Goal: Task Accomplishment & Management: Complete application form

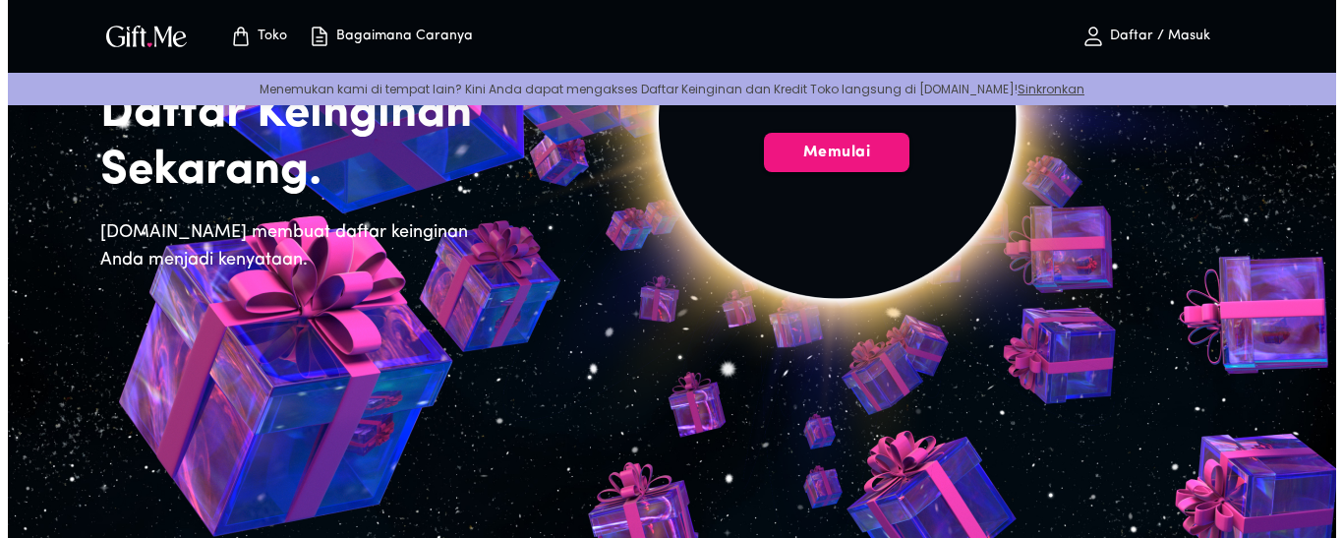
scroll to position [98, 0]
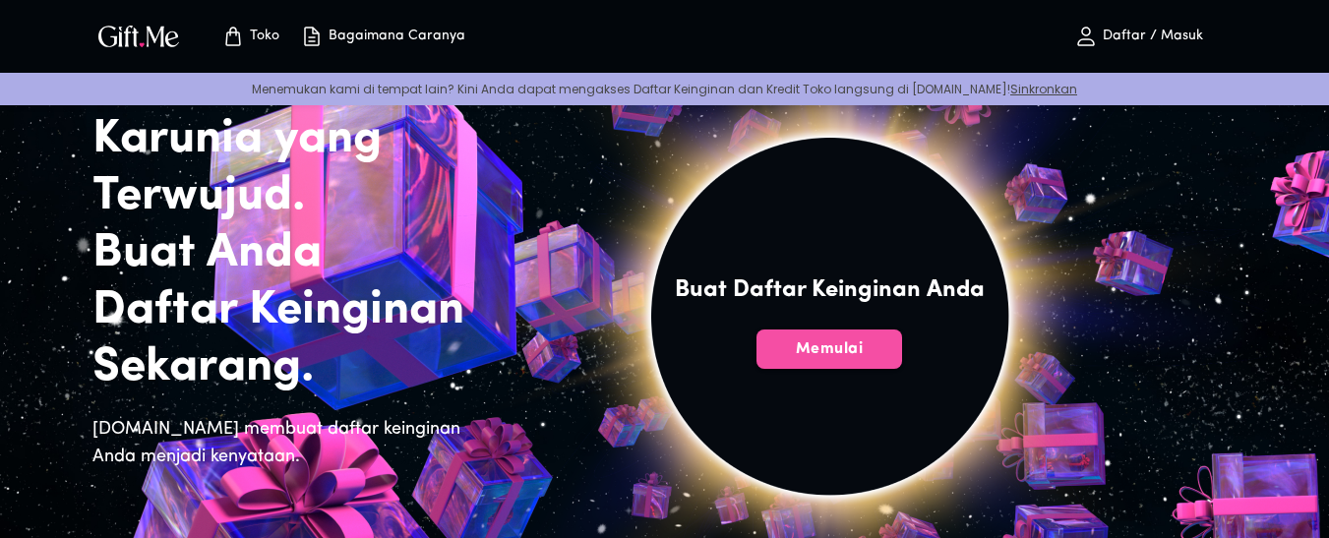
click at [838, 336] on button "Memulai" at bounding box center [829, 348] width 146 height 39
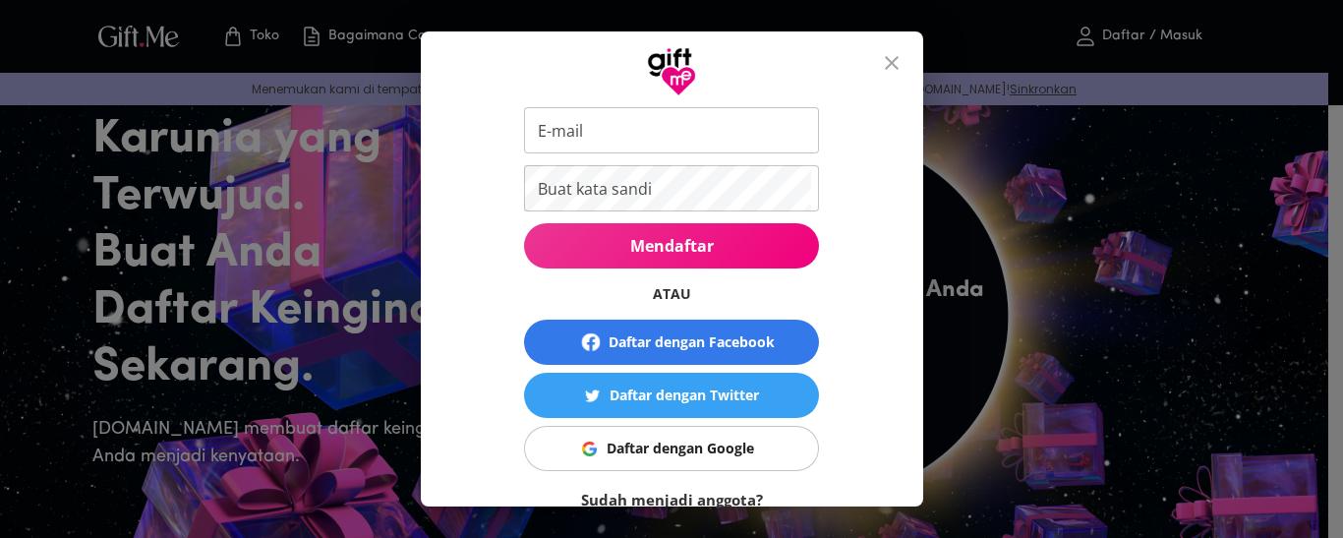
scroll to position [221, 0]
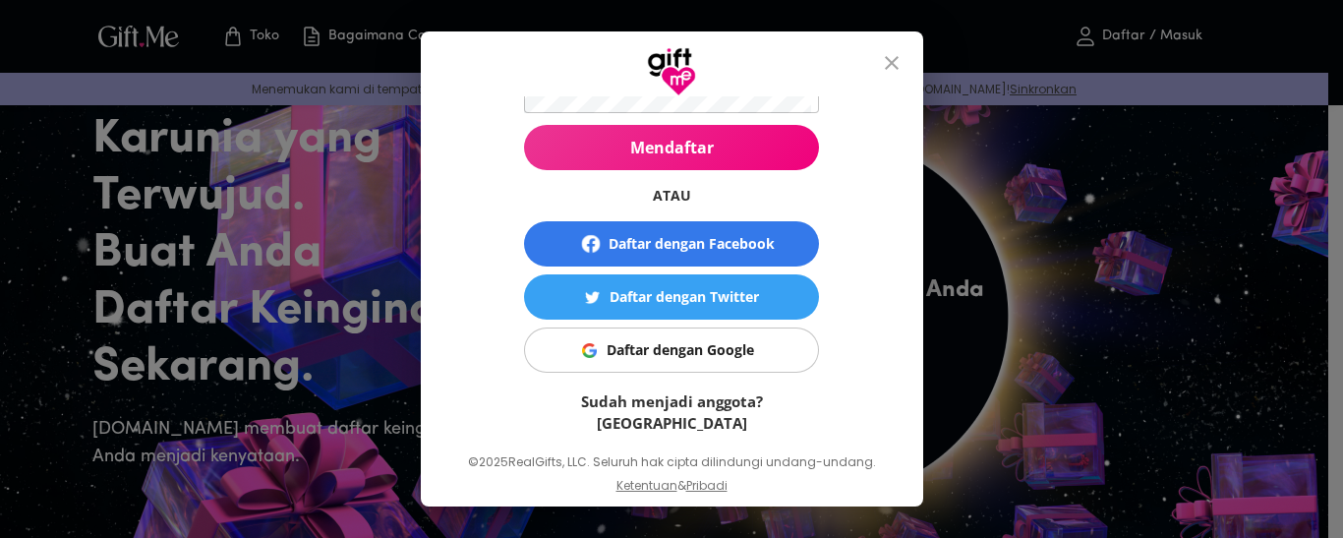
click at [682, 346] on font "Daftar dengan Google" at bounding box center [681, 349] width 148 height 19
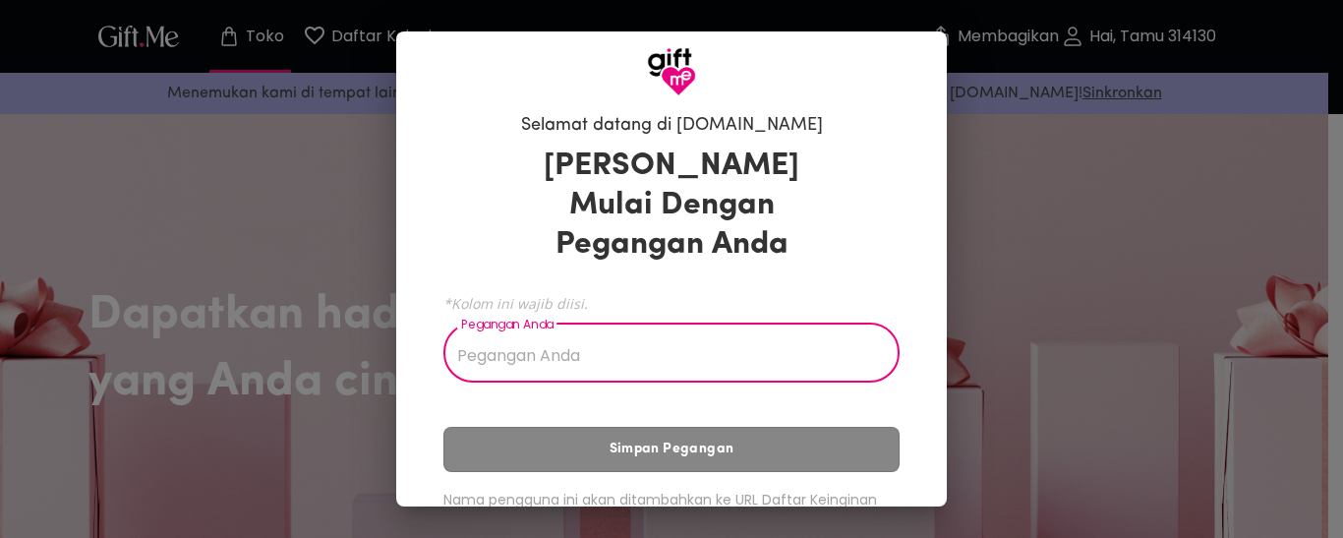
scroll to position [108, 0]
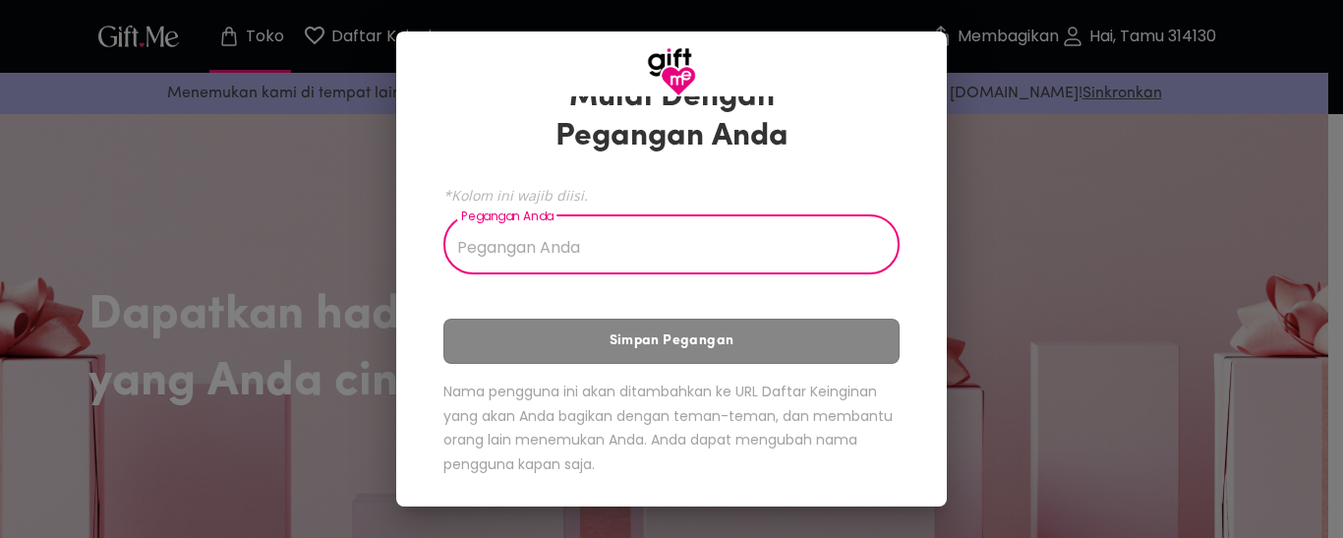
click at [642, 247] on input "Pegangan Anda" at bounding box center [661, 246] width 435 height 55
click at [527, 243] on input "senf" at bounding box center [661, 246] width 435 height 55
type input "s"
type input "p"
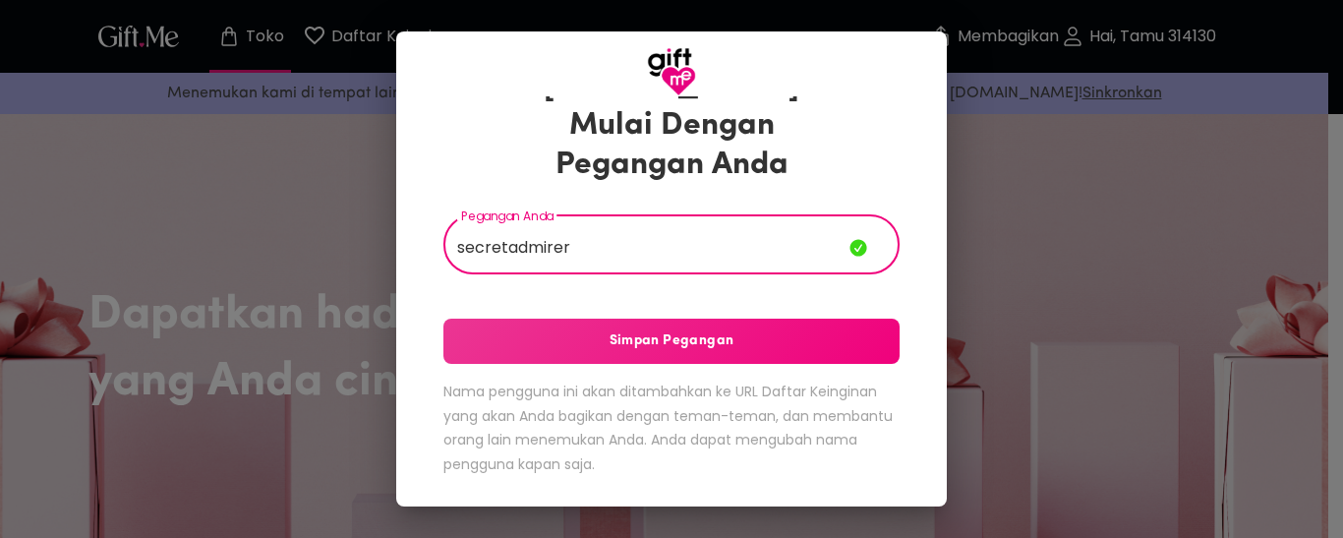
type input "secretadmirer"
click at [615, 340] on font "Simpan Pegangan" at bounding box center [672, 340] width 125 height 15
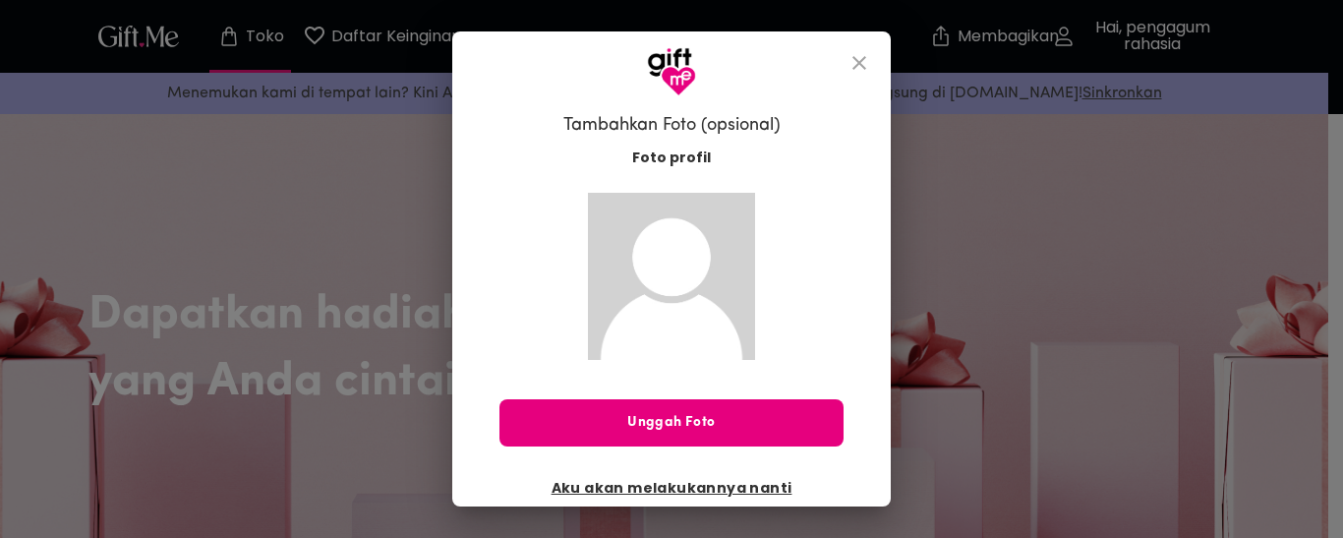
scroll to position [14, 0]
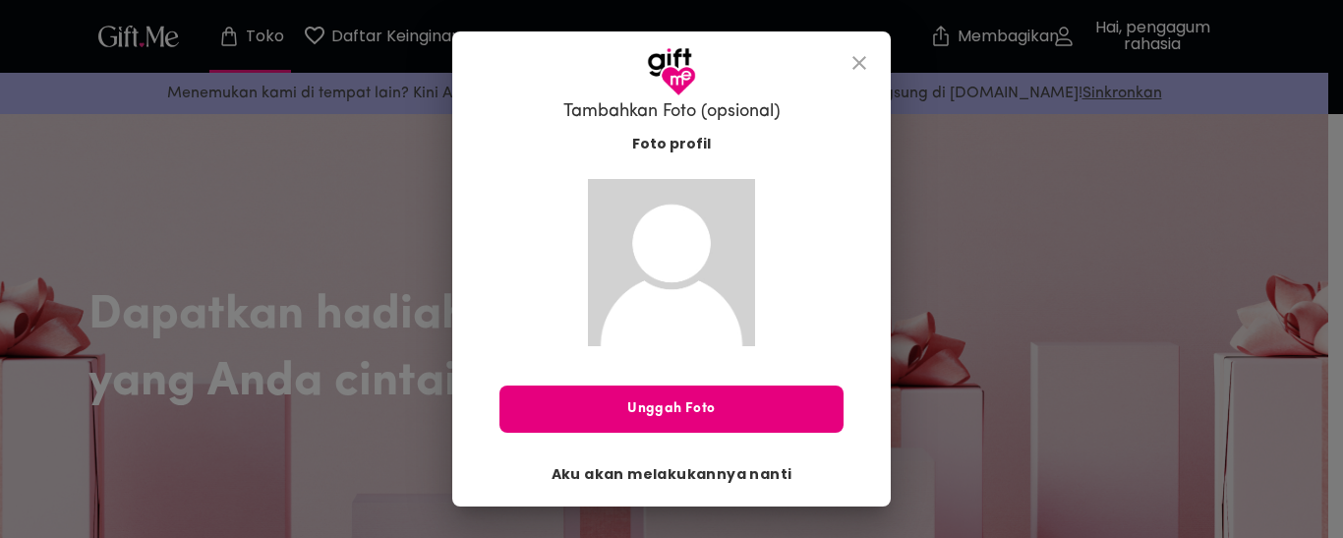
click at [682, 475] on font "Aku akan melakukannya nanti" at bounding box center [672, 474] width 241 height 20
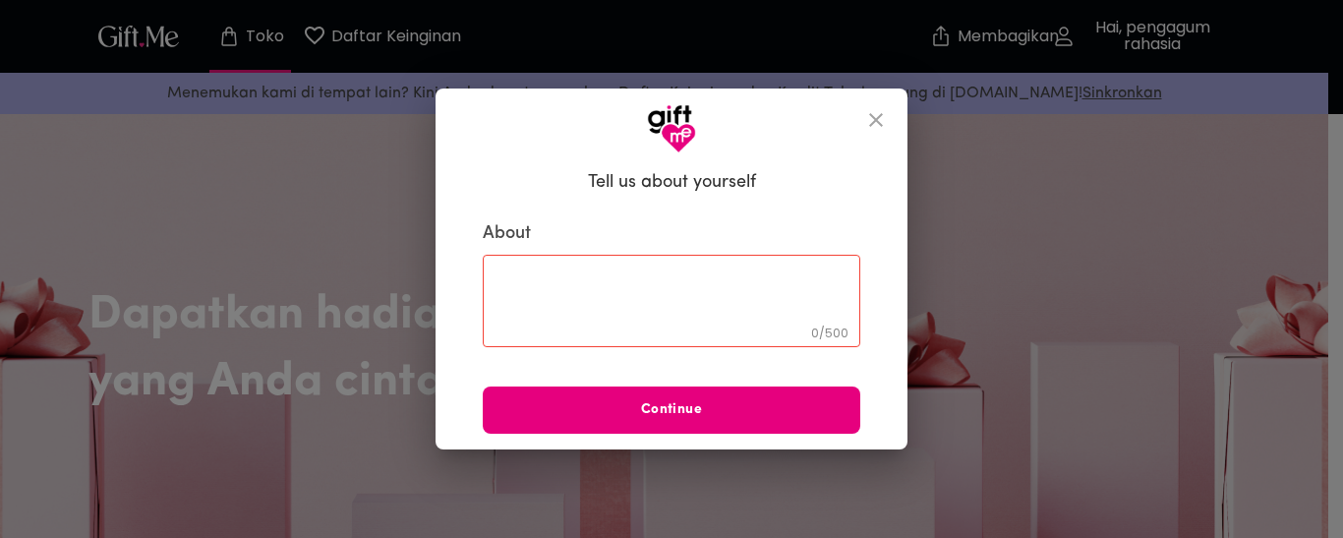
scroll to position [0, 0]
click at [584, 285] on textarea at bounding box center [672, 301] width 350 height 56
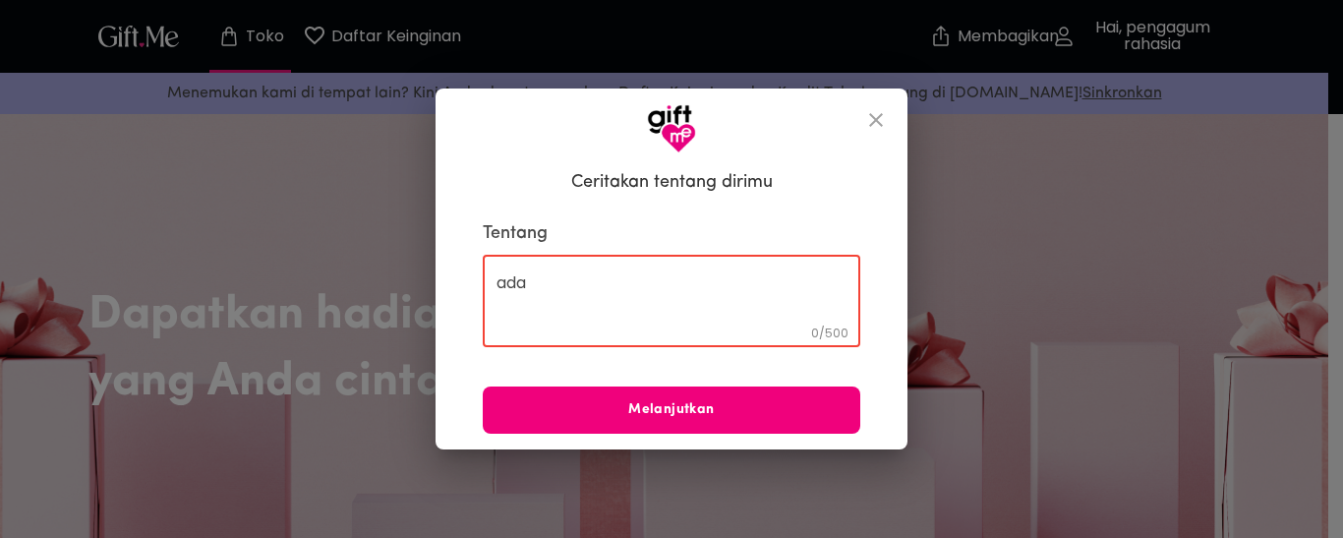
type textarea "ada"
click at [713, 407] on font "Melanjutkan" at bounding box center [671, 409] width 86 height 15
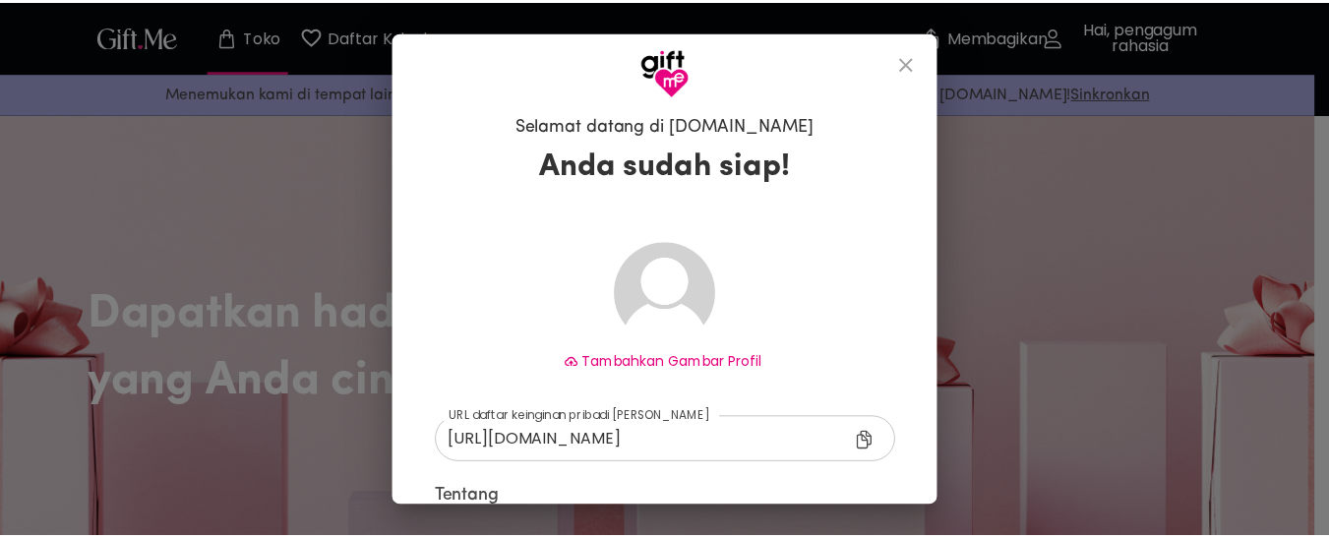
scroll to position [208, 0]
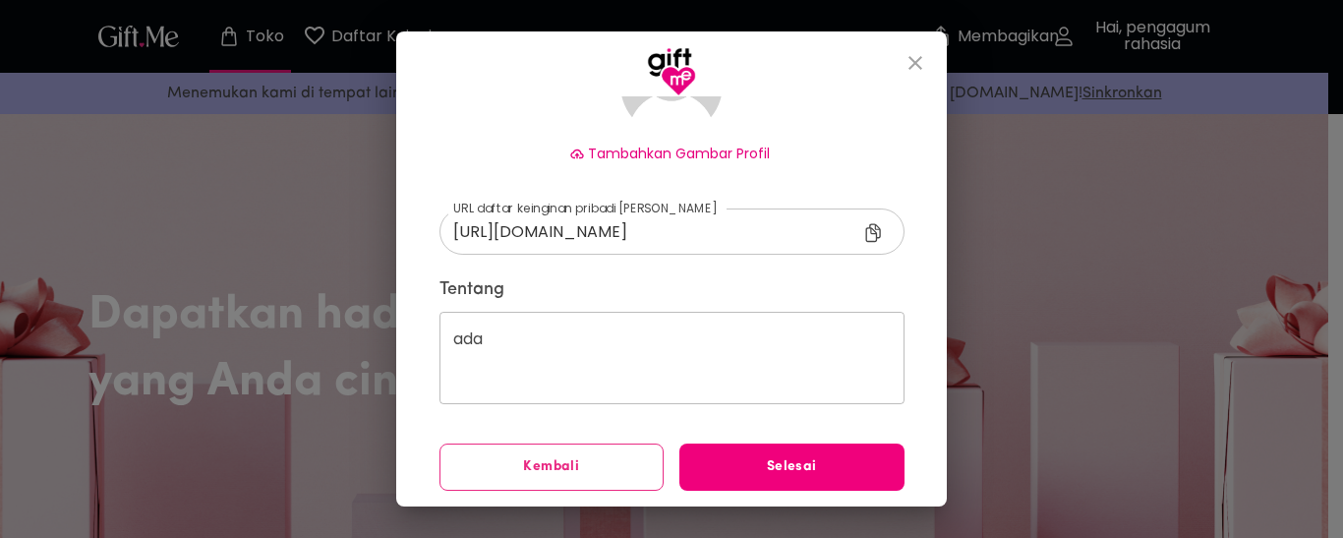
click at [765, 452] on button "Selesai" at bounding box center [792, 467] width 225 height 47
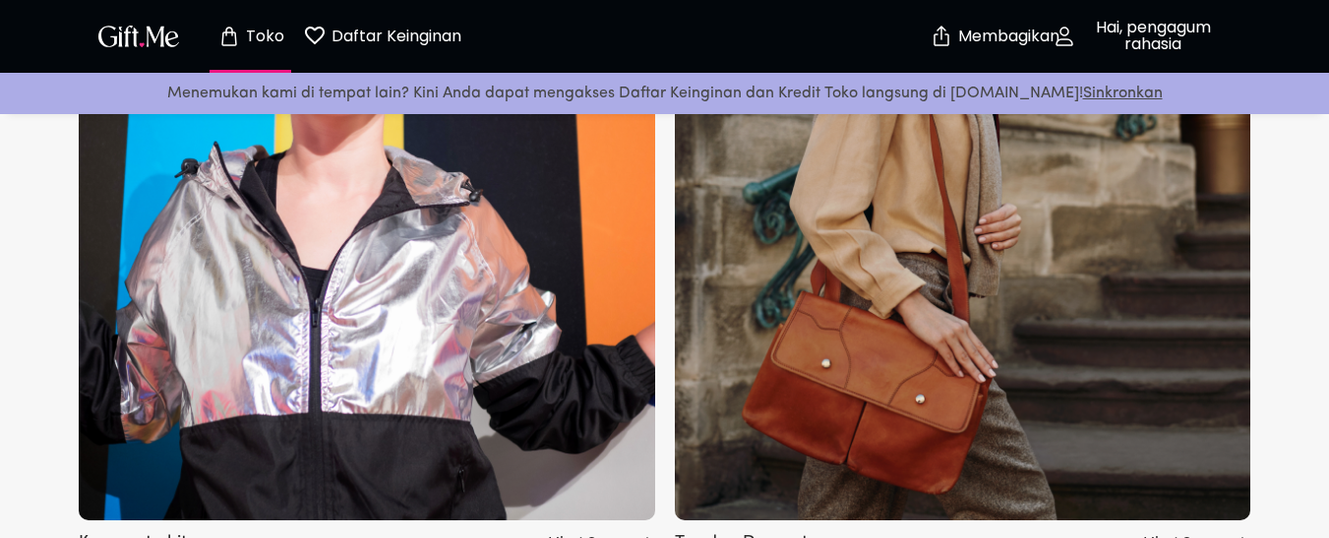
scroll to position [1770, 0]
